Goal: Transaction & Acquisition: Purchase product/service

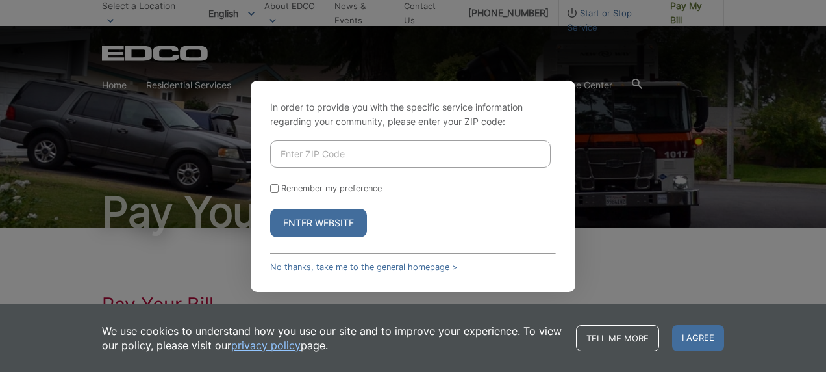
click at [361, 150] on input "Enter ZIP Code" at bounding box center [410, 153] width 281 height 27
type input "92130"
click at [325, 222] on button "Enter Website" at bounding box center [318, 223] width 97 height 29
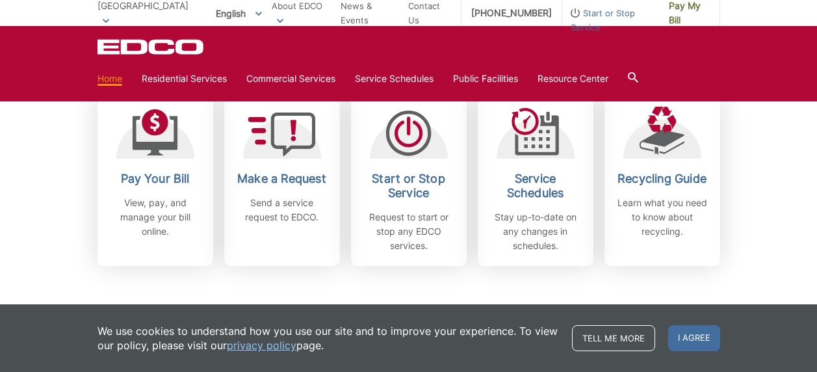
scroll to position [389, 0]
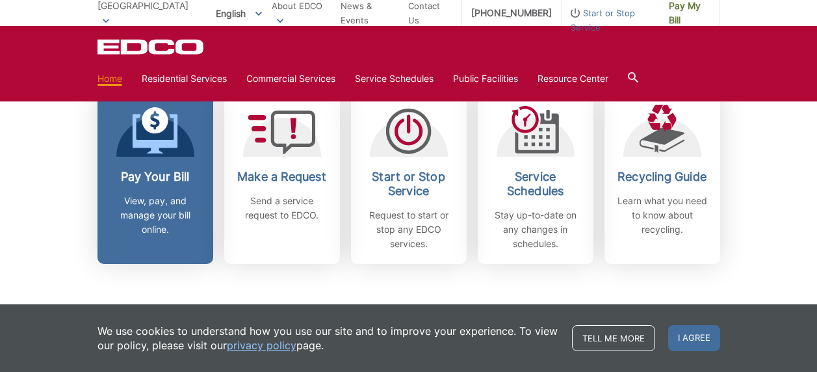
click at [160, 130] on icon at bounding box center [155, 120] width 27 height 27
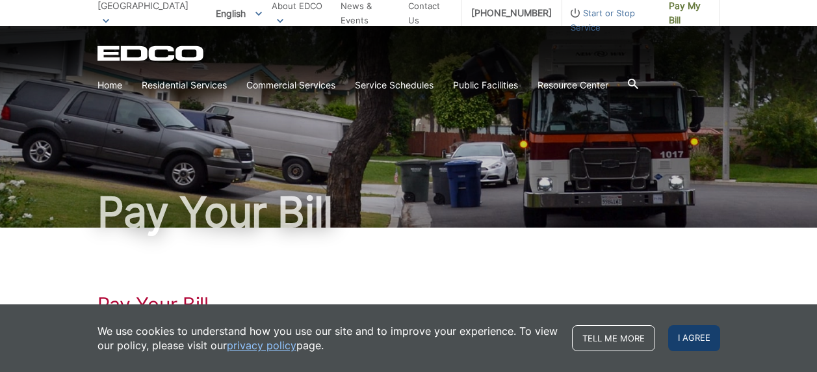
click at [692, 335] on span "I agree" at bounding box center [694, 338] width 52 height 26
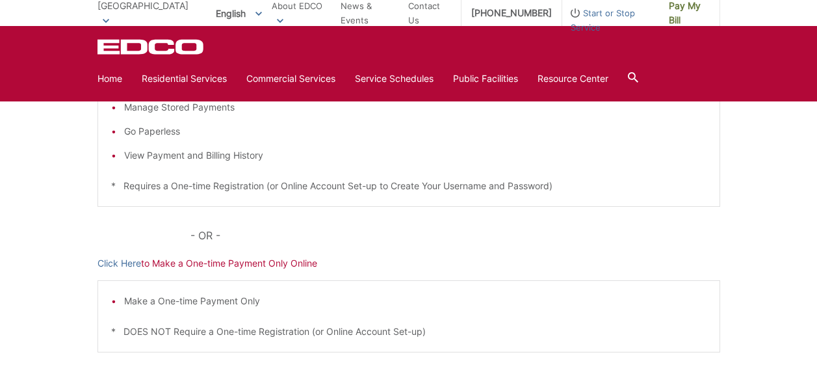
scroll to position [313, 0]
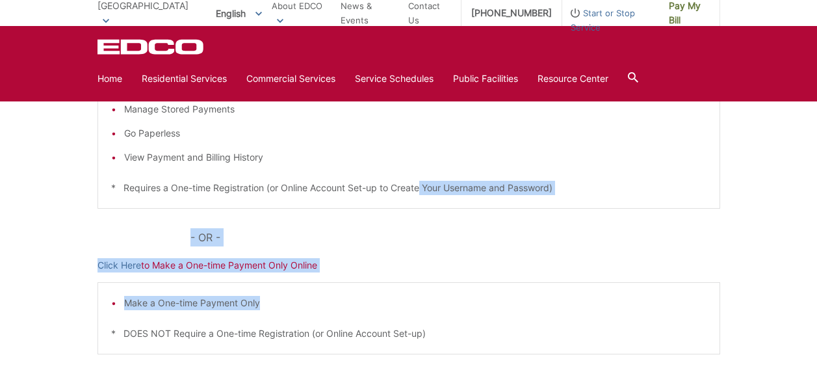
drag, startPoint x: 403, startPoint y: 292, endPoint x: 422, endPoint y: 178, distance: 115.8
click at [422, 178] on div "Pay Your Bill Click Here to View, Pay, and Manage Your Bill Online Make a One-t…" at bounding box center [408, 177] width 622 height 524
drag, startPoint x: 422, startPoint y: 178, endPoint x: 426, endPoint y: 240, distance: 62.5
click at [426, 240] on p "- OR -" at bounding box center [454, 237] width 529 height 18
click at [60, 272] on div "Pay Your Bill Click Here to View, Pay, and Manage Your Bill Online Make a One-t…" at bounding box center [408, 177] width 817 height 524
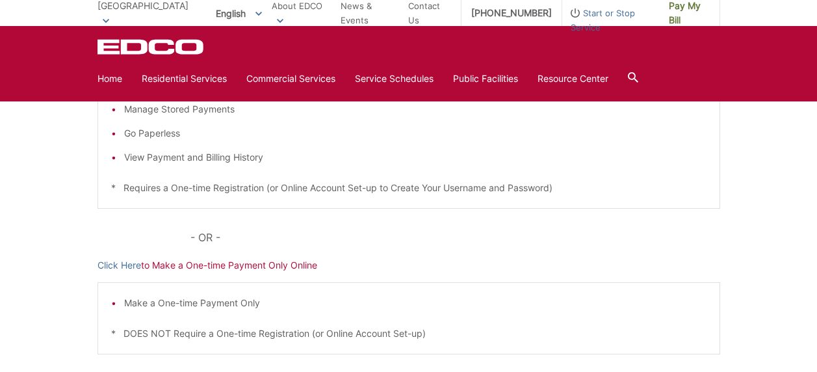
click at [287, 266] on p "Click Here to Make a One-time Payment Only Online" at bounding box center [408, 265] width 622 height 14
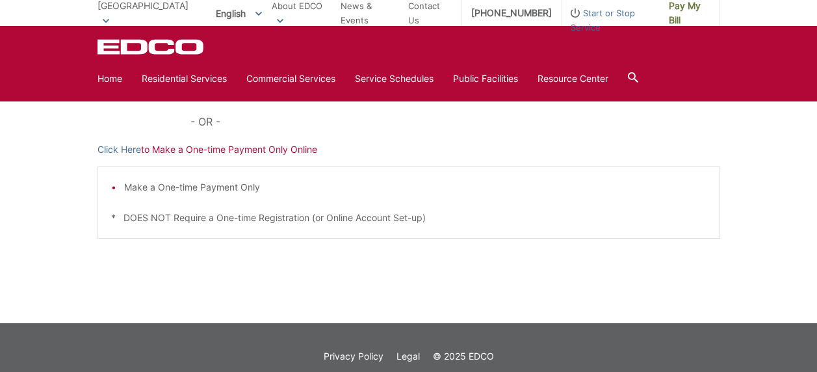
scroll to position [0, 0]
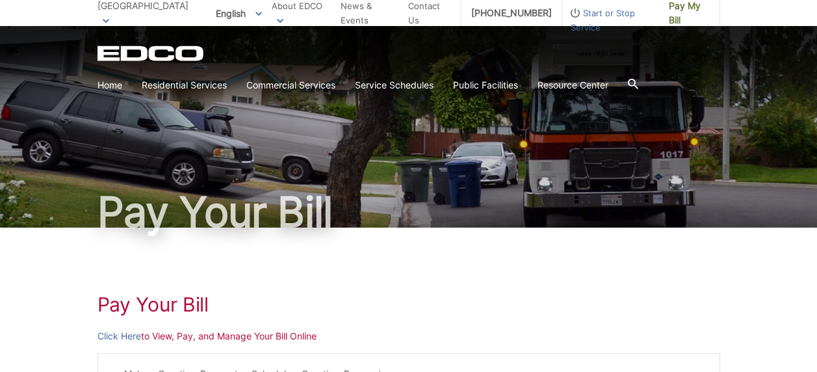
click at [165, 305] on h1 "Pay Your Bill" at bounding box center [408, 303] width 622 height 23
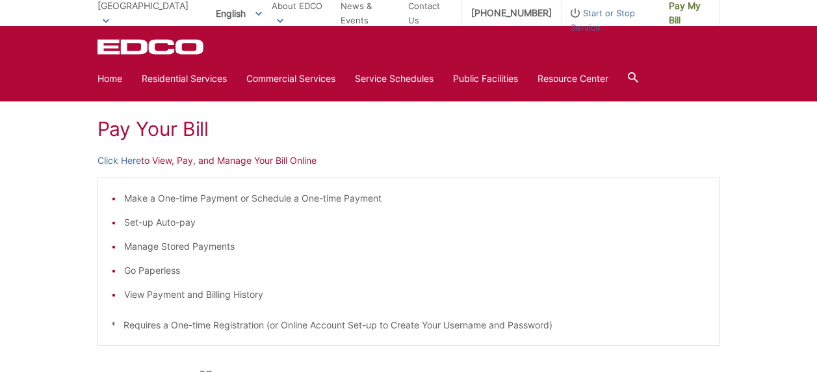
scroll to position [171, 0]
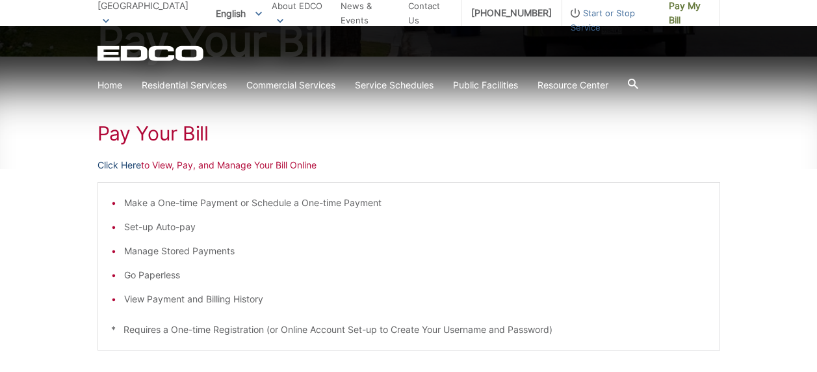
click at [127, 167] on link "Click Here" at bounding box center [119, 165] width 44 height 14
